Goal: Information Seeking & Learning: Learn about a topic

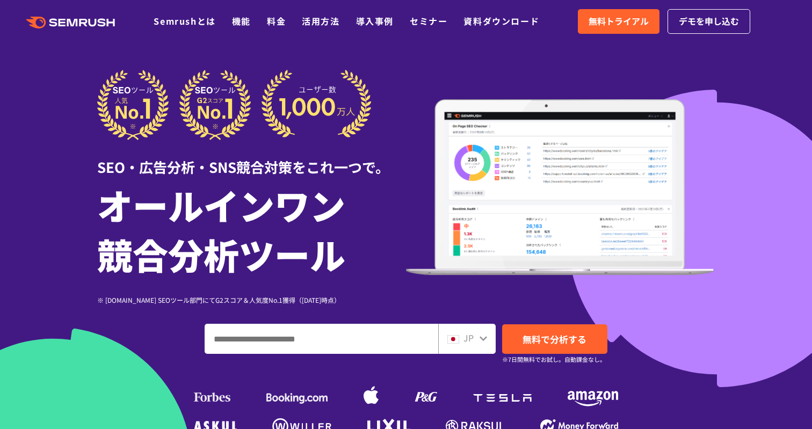
click at [69, 26] on icon ".cls {fill: #FF642D;}" at bounding box center [71, 23] width 121 height 12
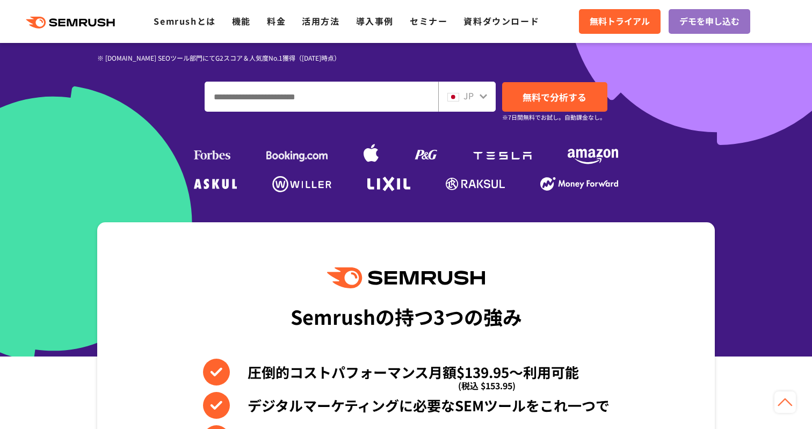
scroll to position [232, 0]
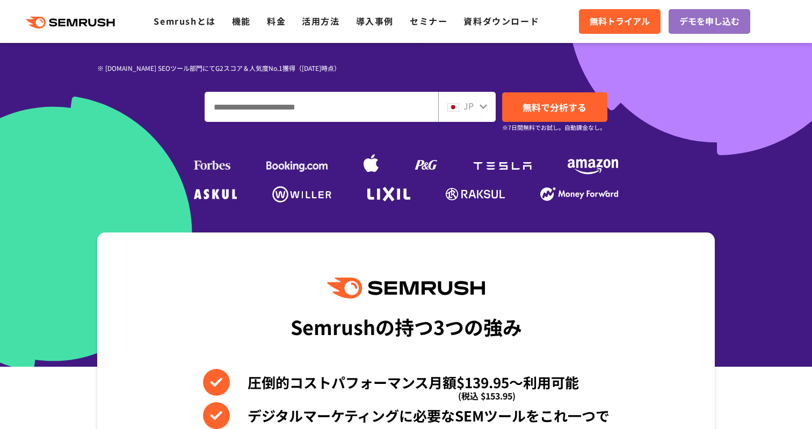
click at [335, 99] on input "ドメイン、キーワードまたはURLを入力してください" at bounding box center [321, 106] width 232 height 29
click at [721, 149] on div "SEO・広告分析・SNS競合対策をこれ一つで。 オールインワン 競合分析ツール ※ G2.com SEOツール部門にてG2スコア＆人気度No.1獲得（2023…" at bounding box center [405, 22] width 639 height 368
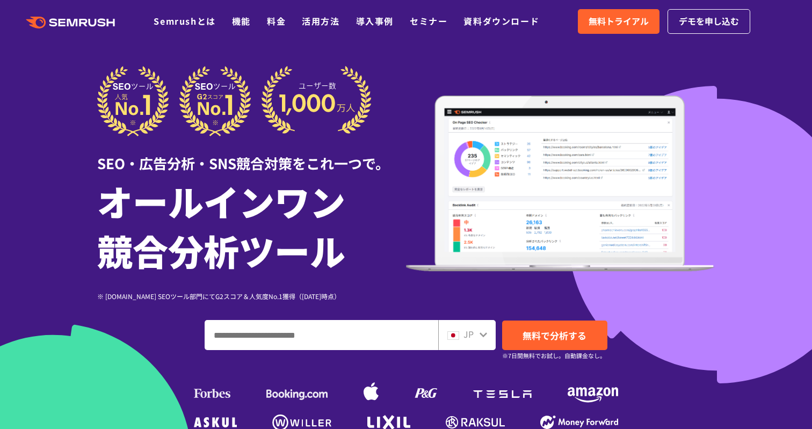
scroll to position [0, 0]
